Goal: Task Accomplishment & Management: Manage account settings

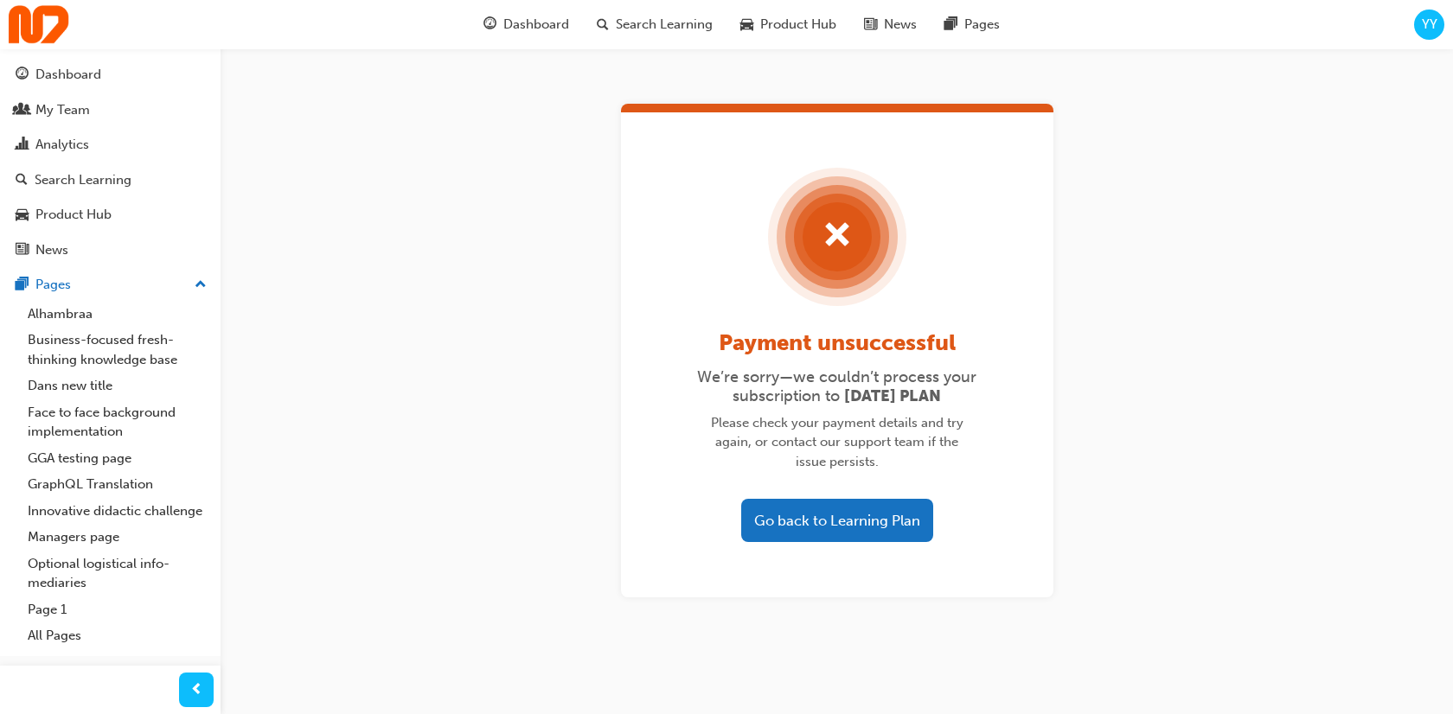
click at [832, 503] on button "Go back to Learning Plan" at bounding box center [837, 520] width 192 height 43
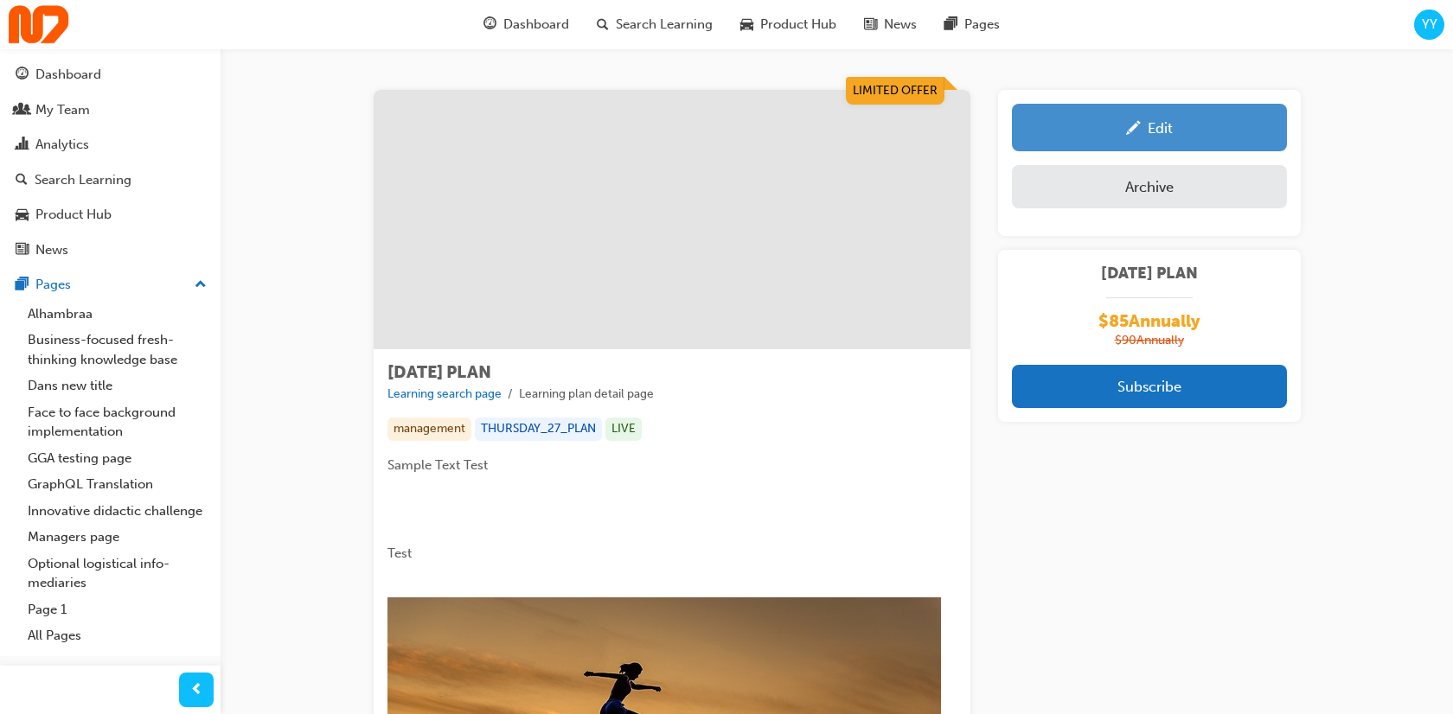
click at [1141, 125] on div "Edit" at bounding box center [1149, 128] width 249 height 22
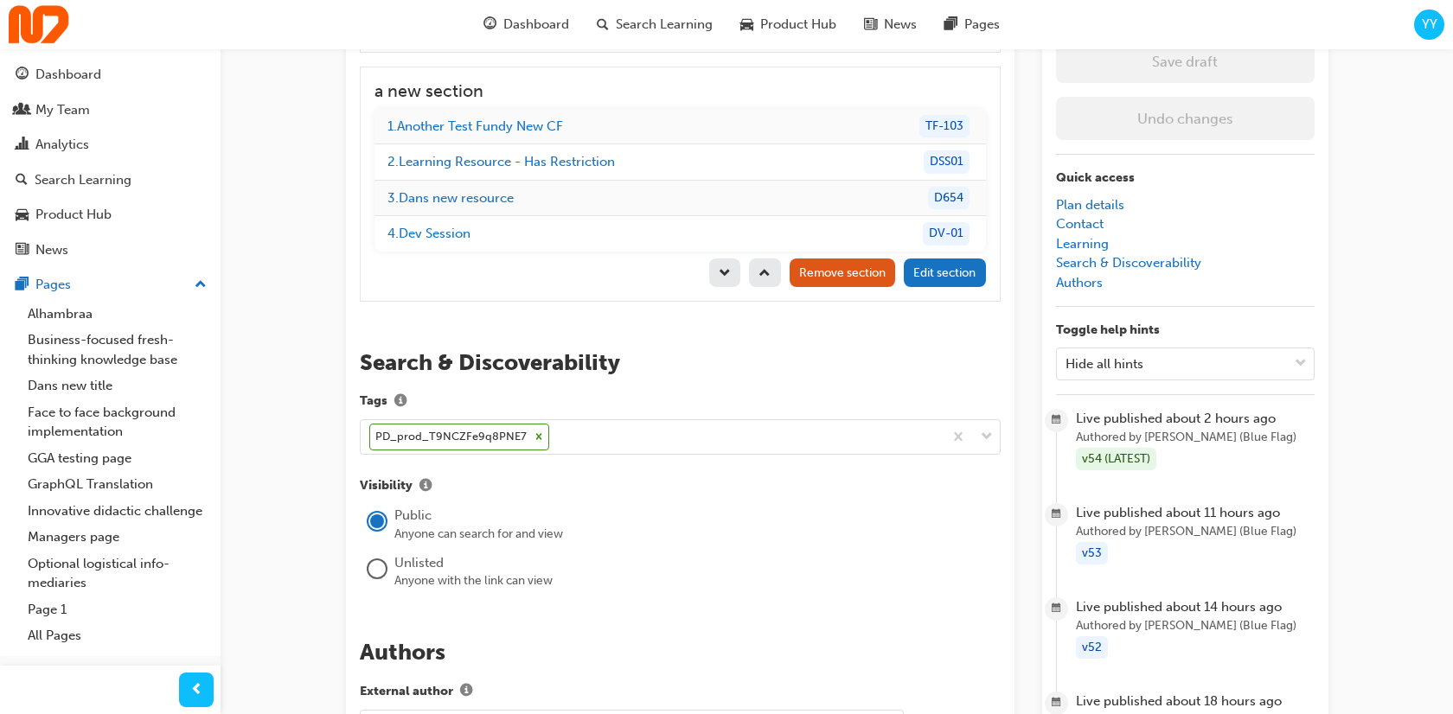
scroll to position [2591, 0]
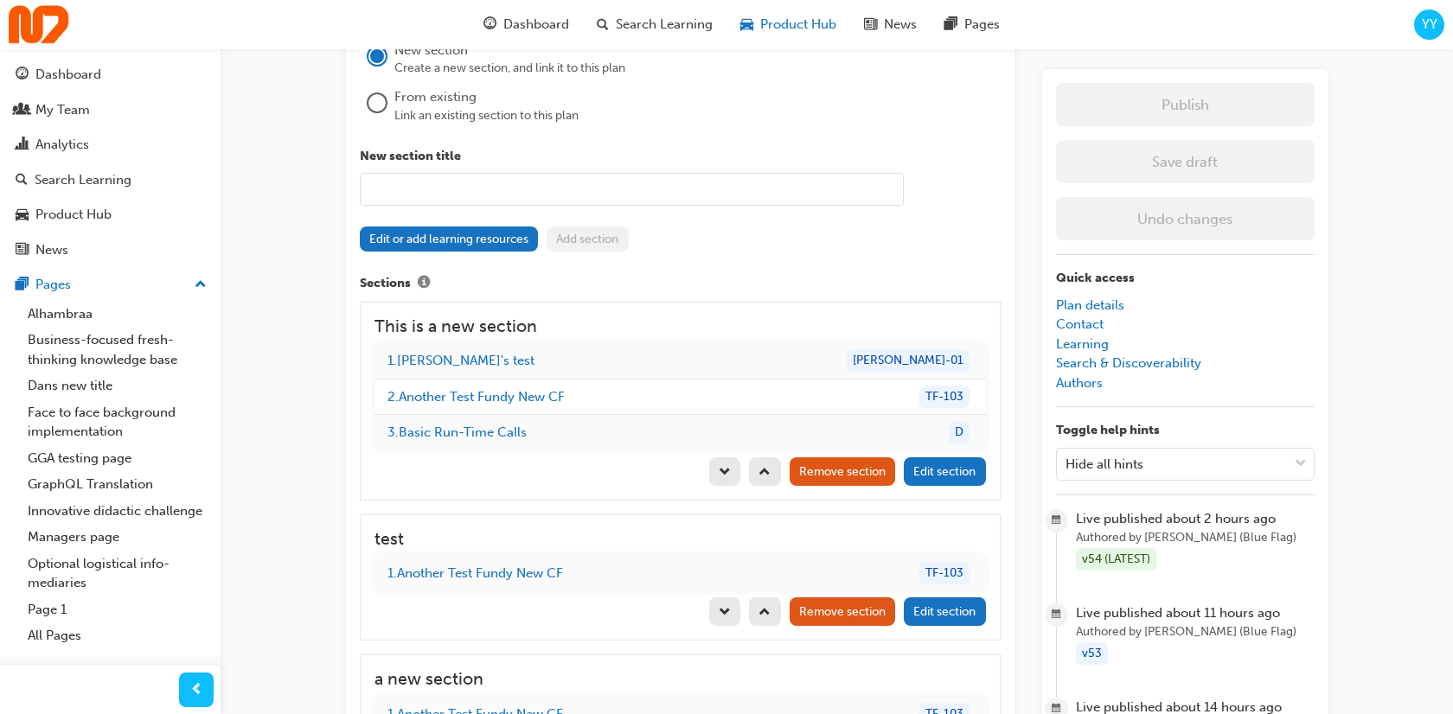
scroll to position [2013, 0]
